Goal: Task Accomplishment & Management: Manage account settings

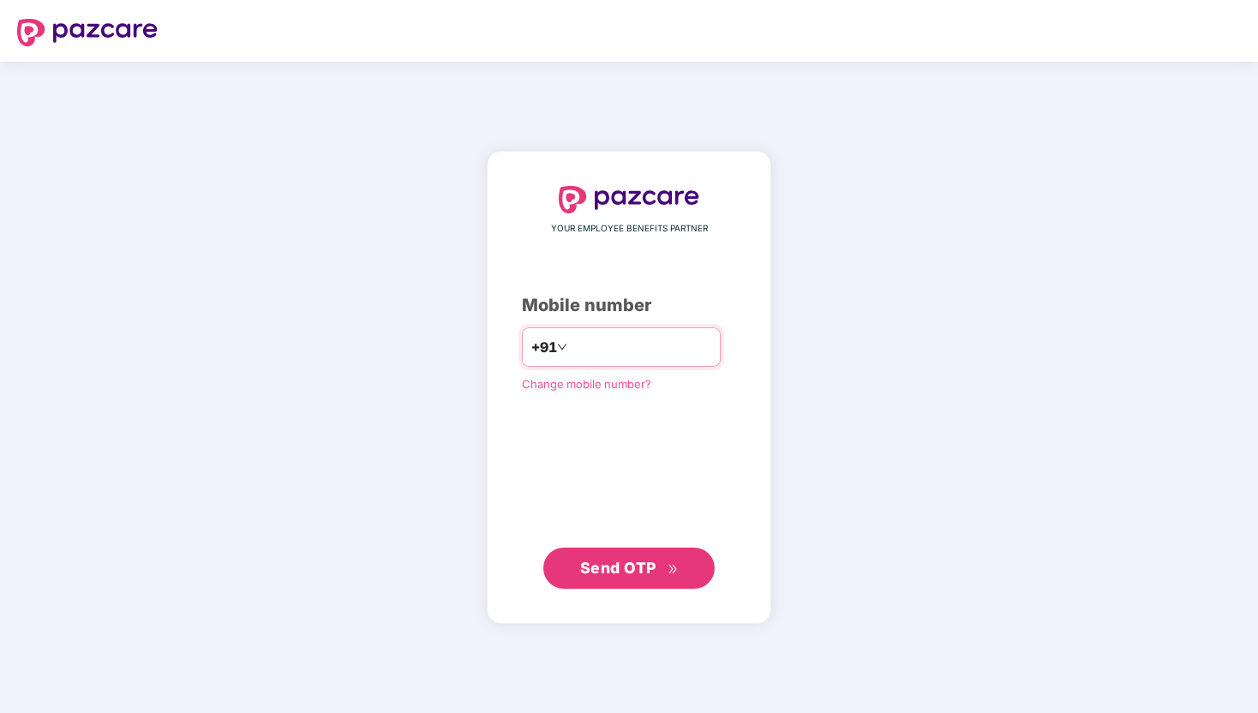
click at [611, 348] on input "number" at bounding box center [641, 346] width 141 height 27
paste input "**********"
type input "**********"
click at [620, 578] on span "Send OTP" at bounding box center [629, 568] width 99 height 24
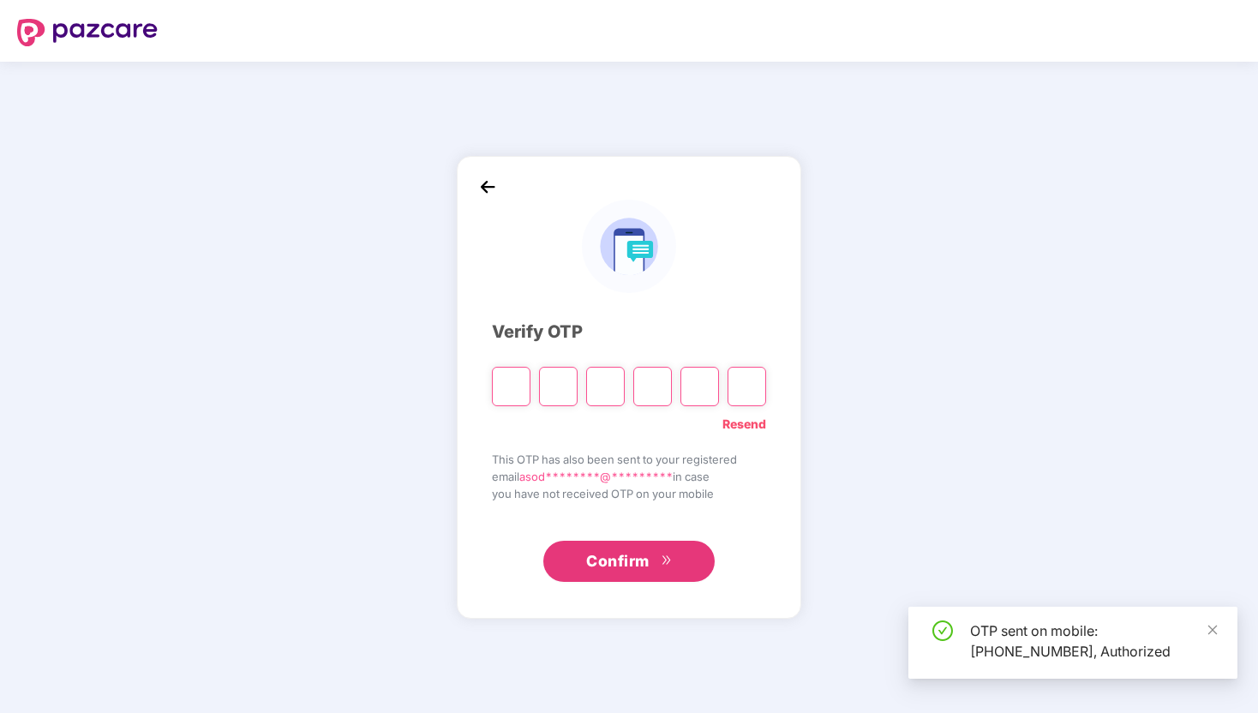
type input "*"
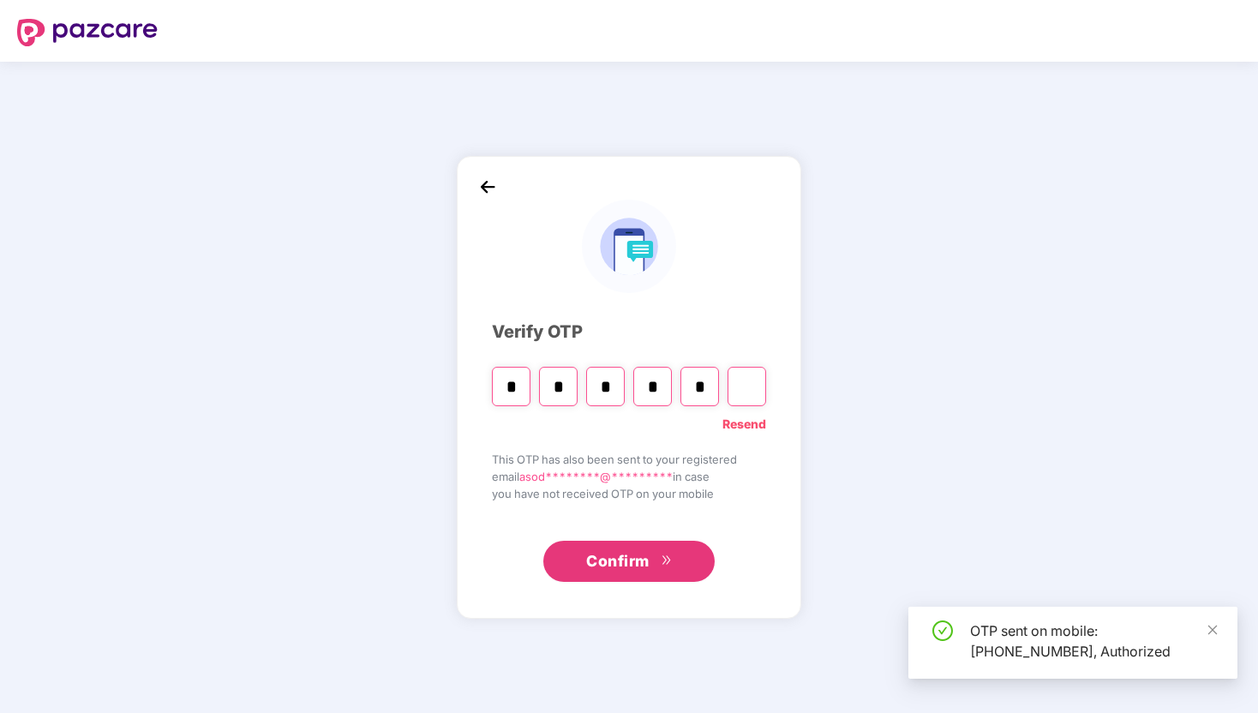
type input "*"
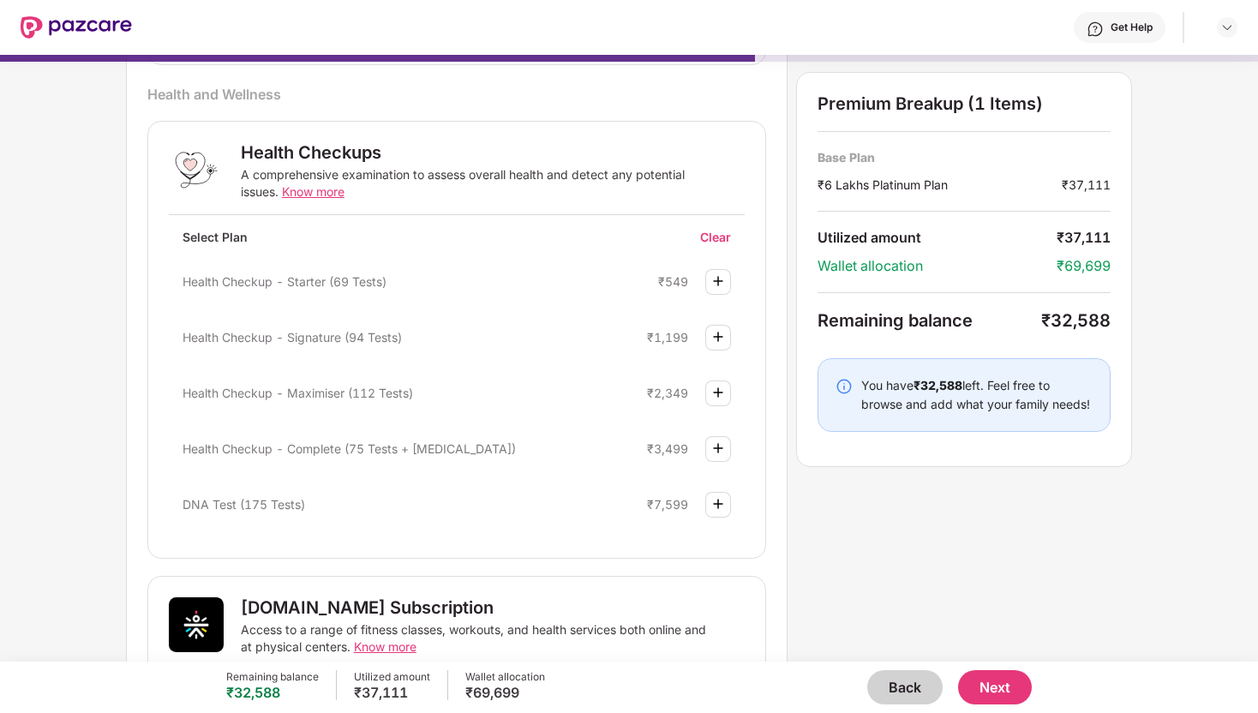
scroll to position [215, 0]
click at [902, 687] on button "Back" at bounding box center [905, 687] width 75 height 34
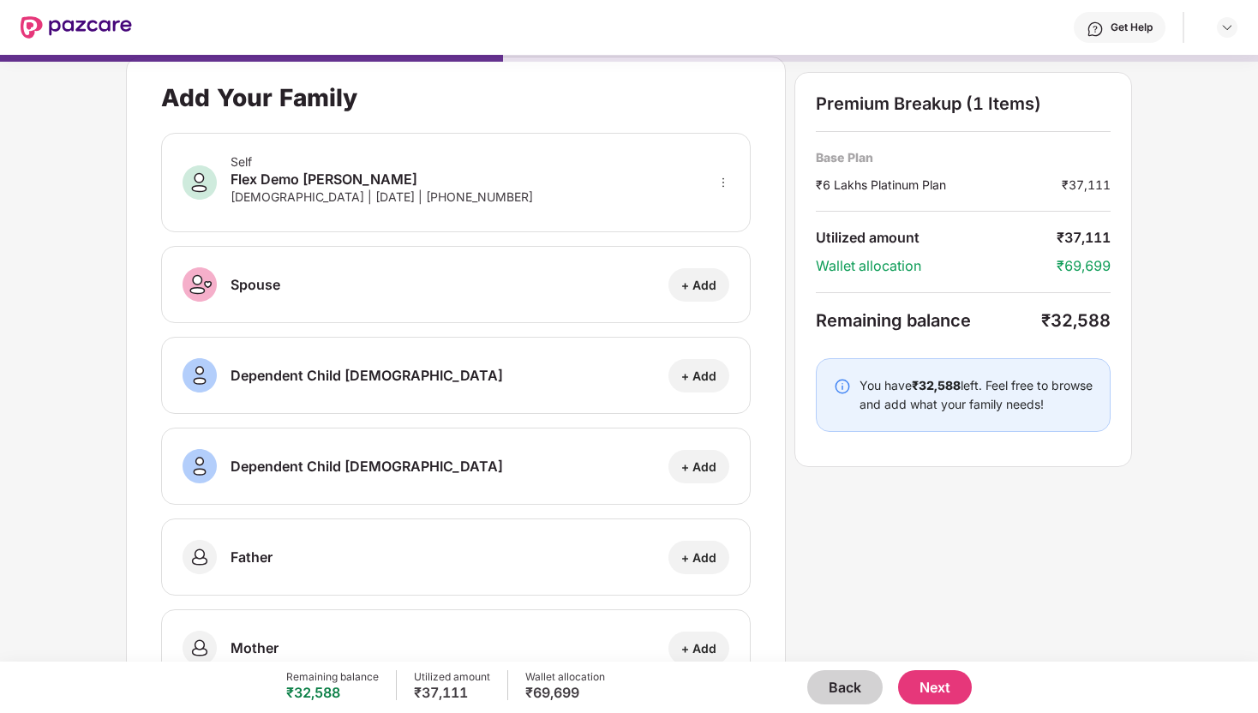
scroll to position [0, 0]
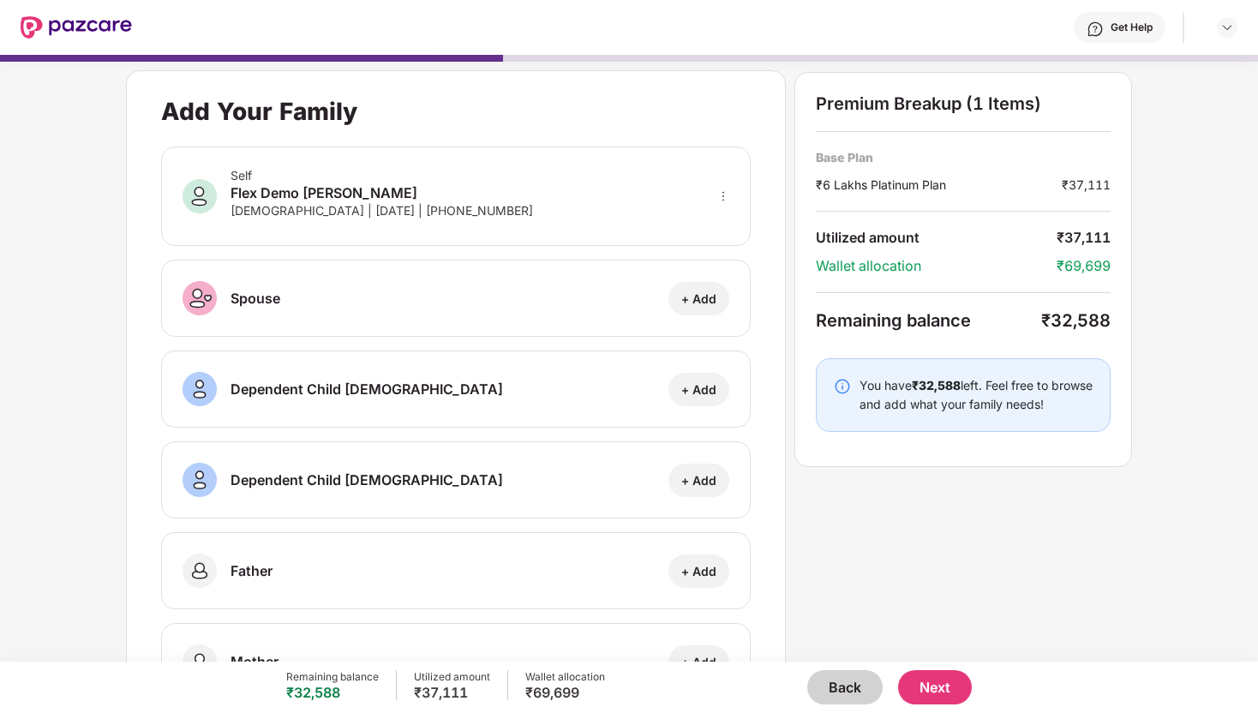
click at [848, 684] on button "Back" at bounding box center [845, 687] width 75 height 34
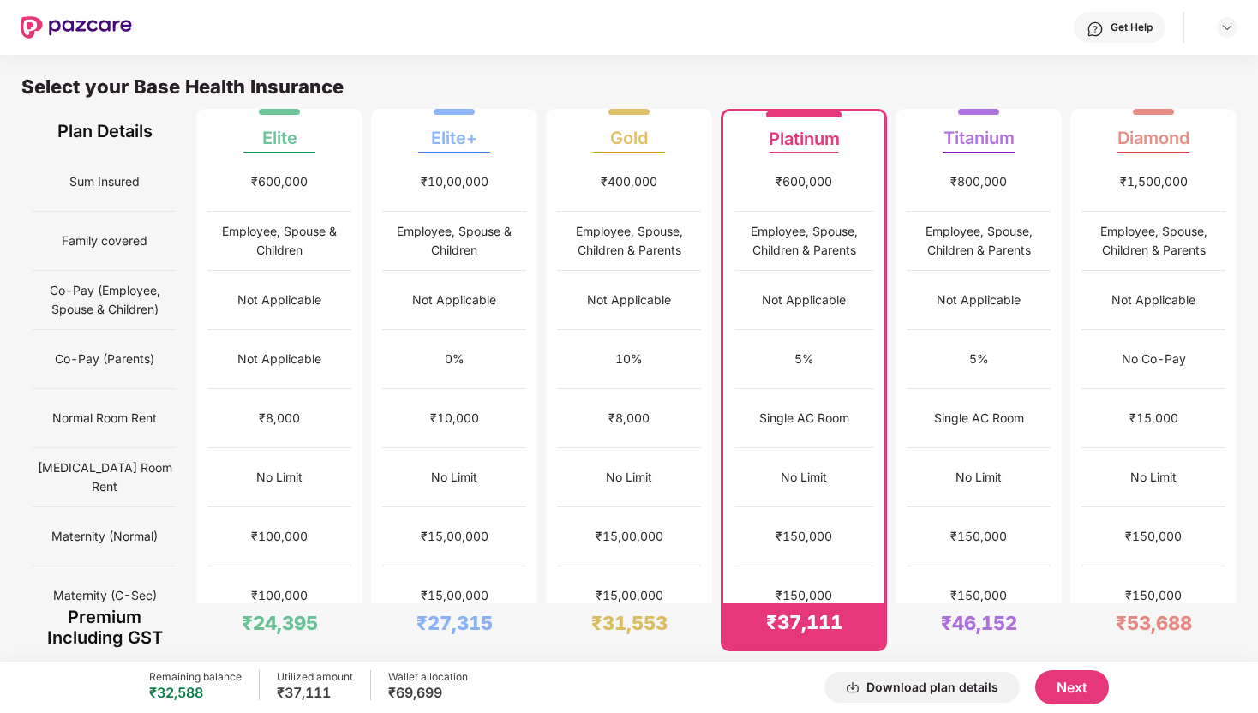
click at [643, 356] on div "10%" at bounding box center [629, 359] width 144 height 59
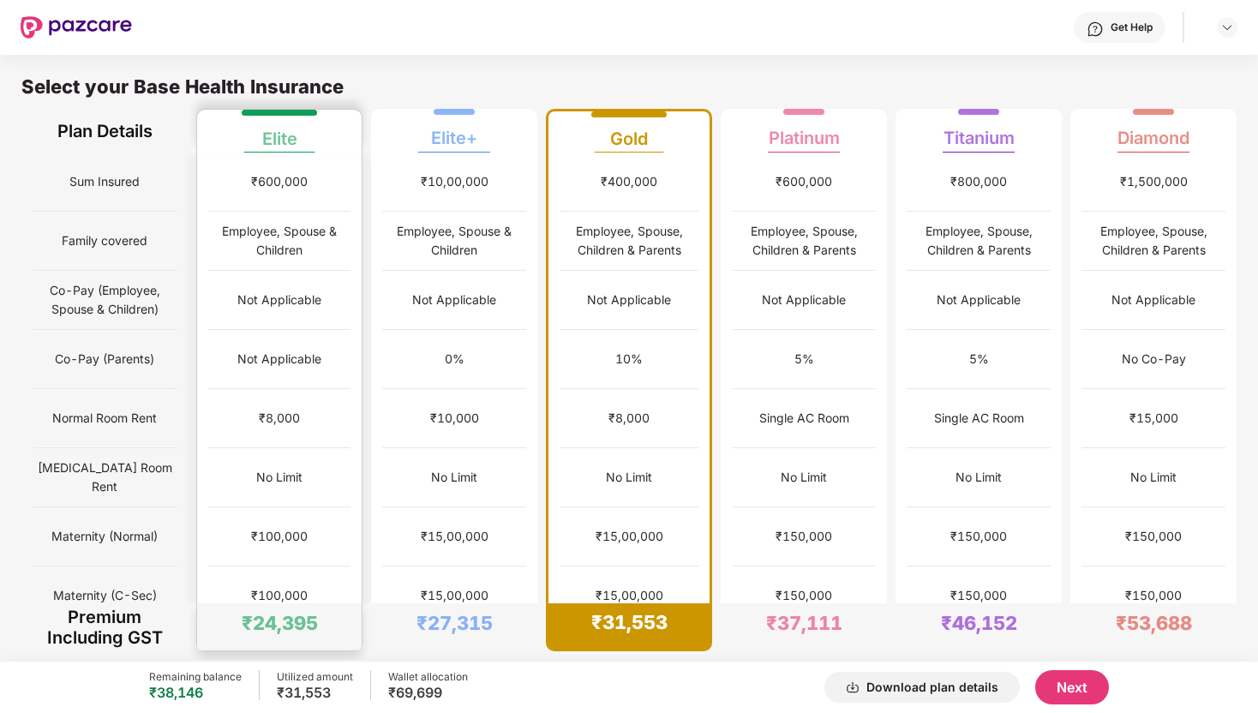
click at [302, 346] on div "Not Applicable" at bounding box center [279, 359] width 142 height 59
